Goal: Find contact information: Find contact information

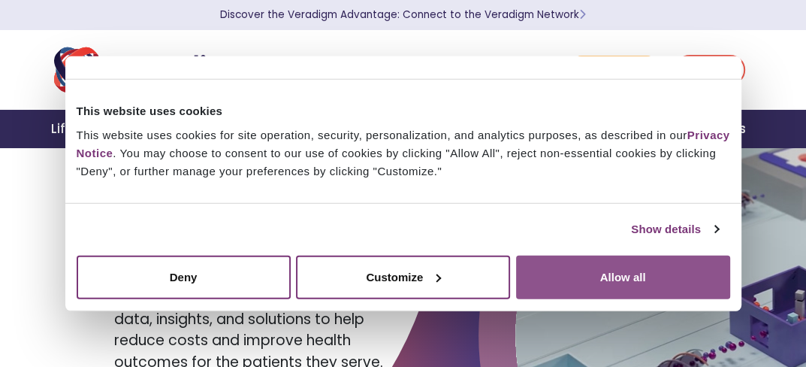
click at [620, 267] on button "Allow all" at bounding box center [623, 277] width 214 height 44
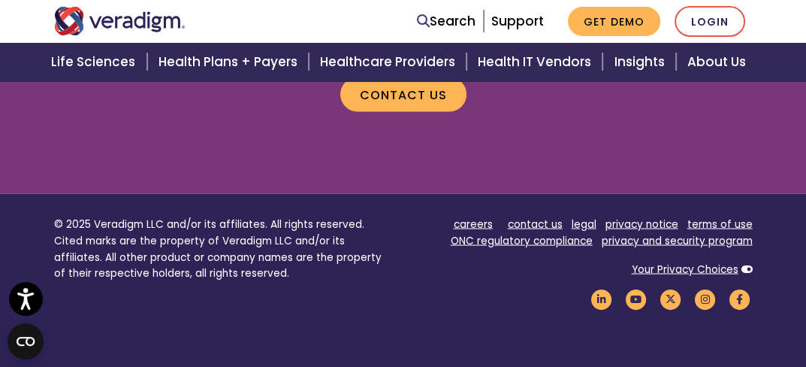
scroll to position [2053, 0]
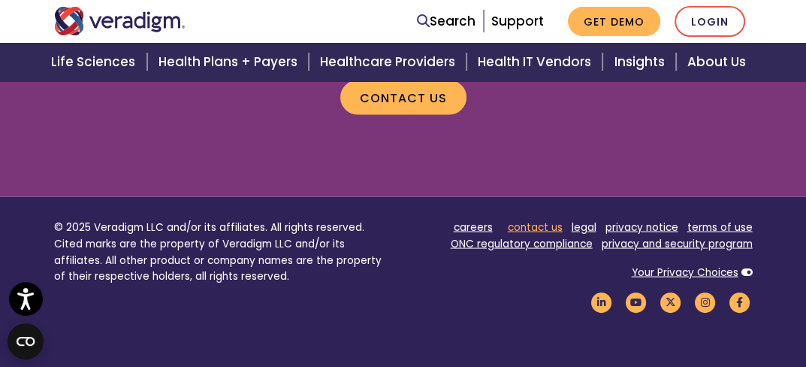
click at [528, 228] on link "contact us" at bounding box center [535, 227] width 55 height 14
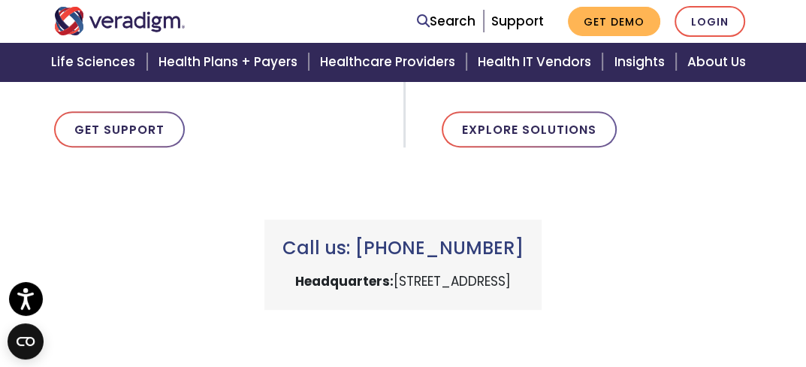
scroll to position [601, 0]
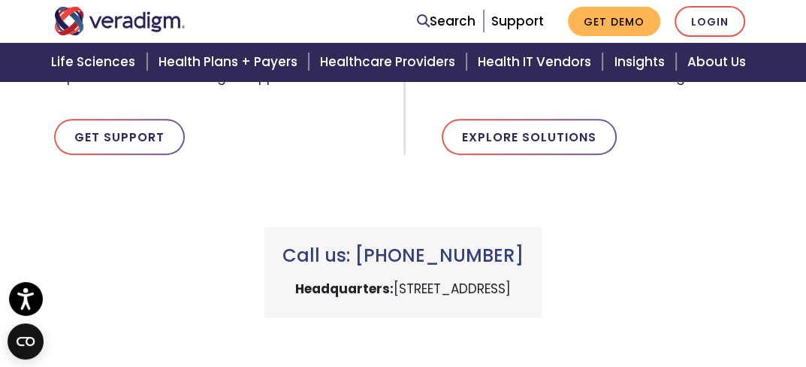
drag, startPoint x: 367, startPoint y: 256, endPoint x: 525, endPoint y: 259, distance: 158.6
click at [524, 259] on h3 "Call us: +1 (800) 877-5678" at bounding box center [403, 256] width 241 height 22
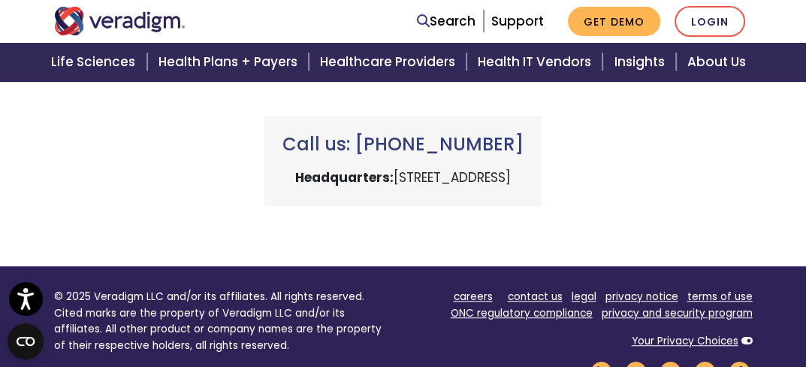
scroll to position [902, 0]
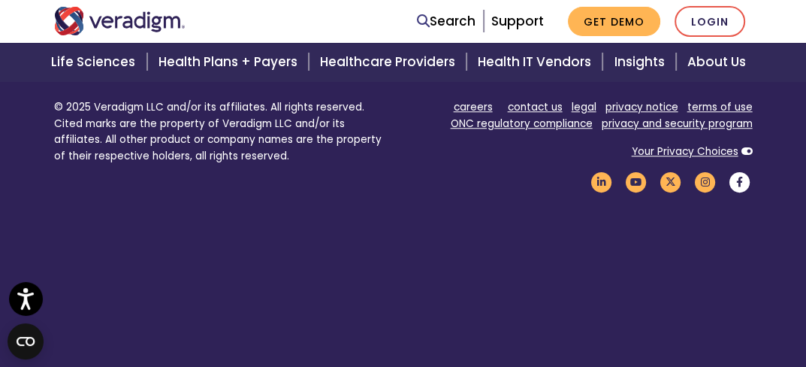
click at [748, 183] on icon "Veradigm Facebook Link" at bounding box center [741, 182] width 26 height 20
